Goal: Task Accomplishment & Management: Use online tool/utility

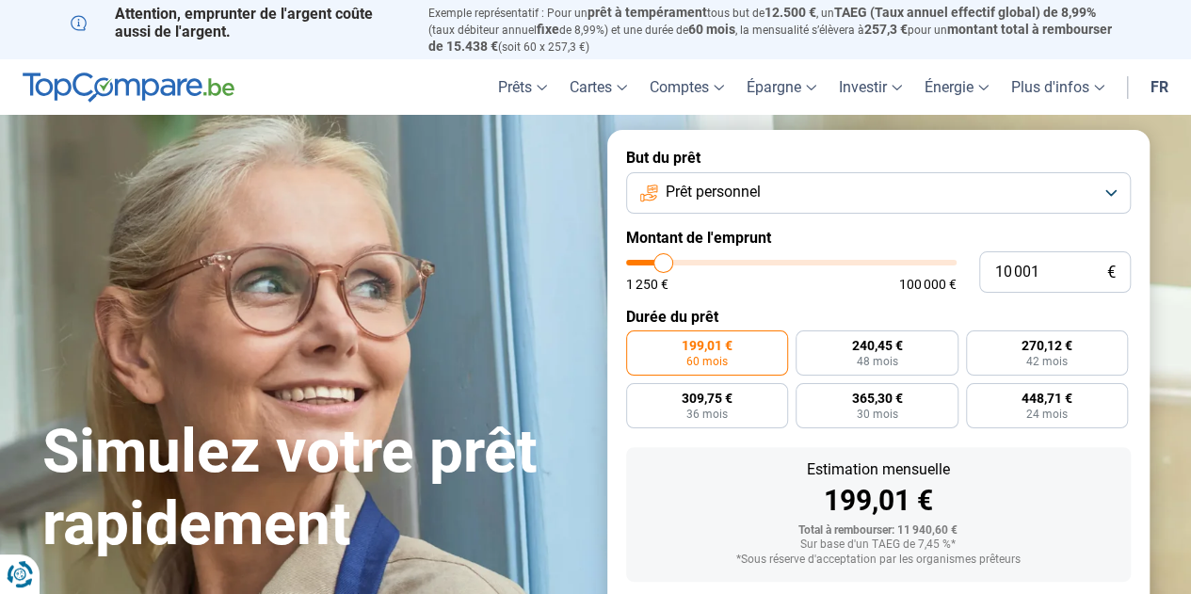
click at [829, 192] on button "Prêt personnel" at bounding box center [878, 192] width 505 height 41
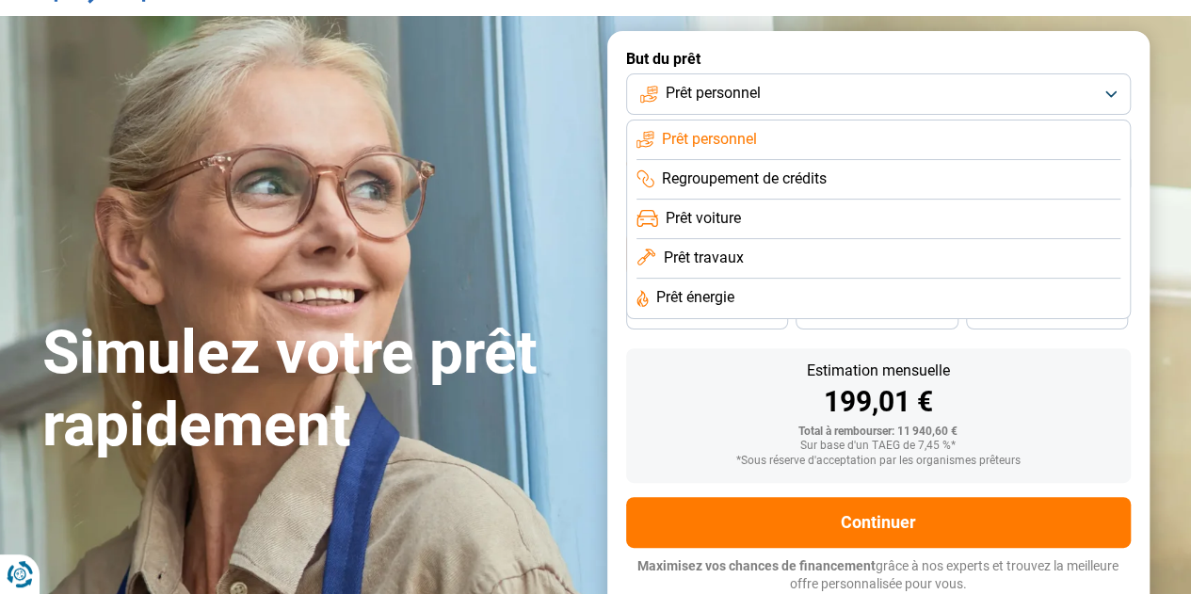
scroll to position [100, 0]
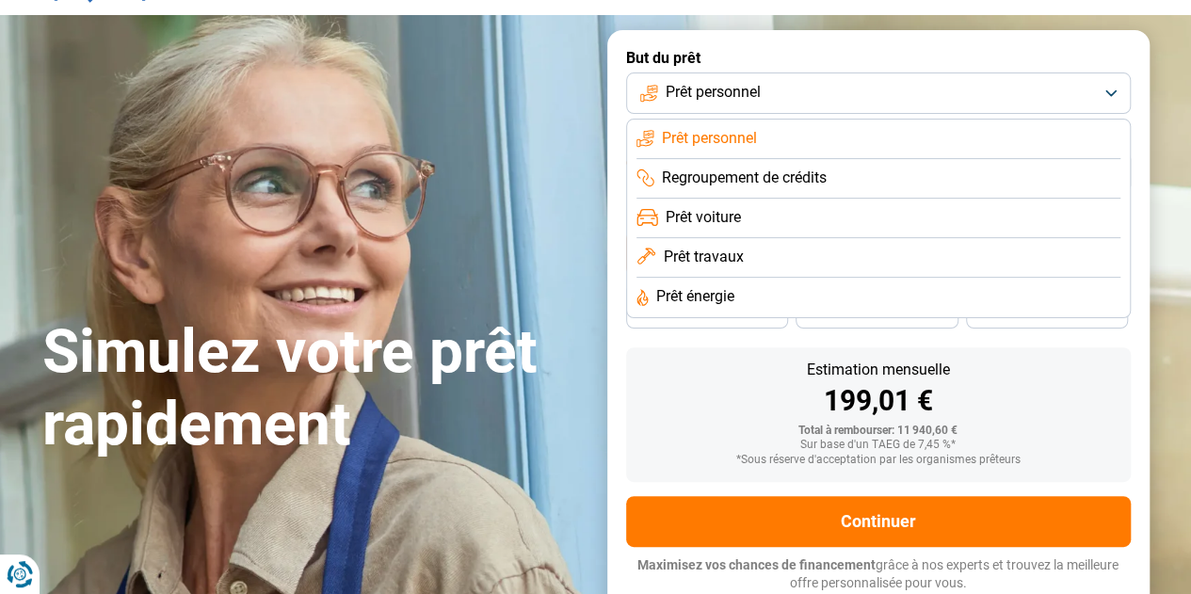
click at [509, 419] on h1 "Simulez votre prêt rapidement" at bounding box center [313, 388] width 542 height 145
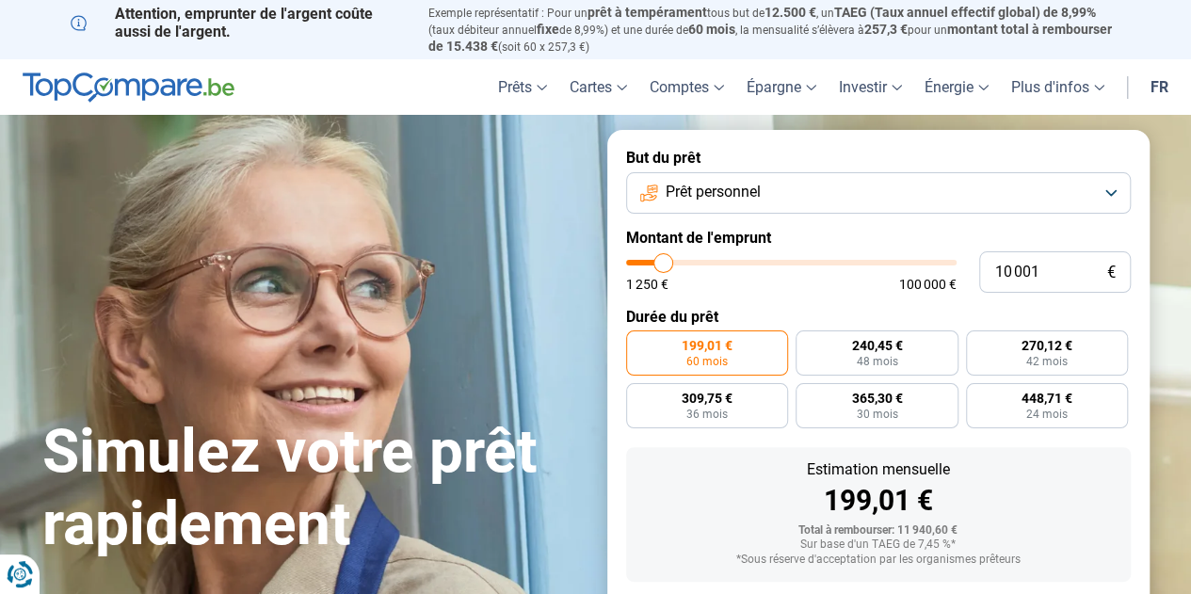
click at [665, 193] on span "Prêt personnel" at bounding box center [712, 192] width 95 height 21
